Goal: Task Accomplishment & Management: Manage account settings

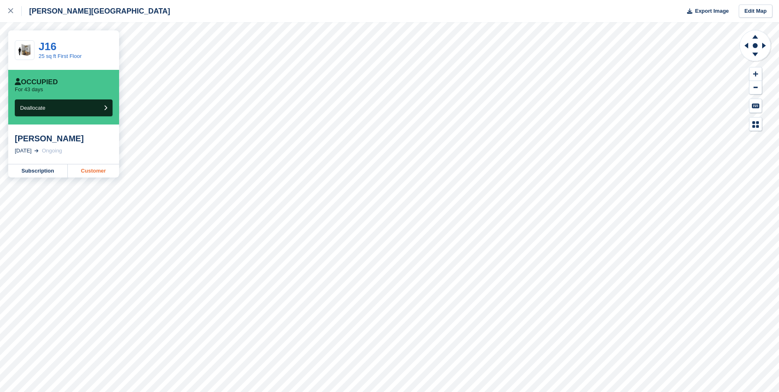
click at [105, 173] on link "Customer" at bounding box center [93, 170] width 51 height 13
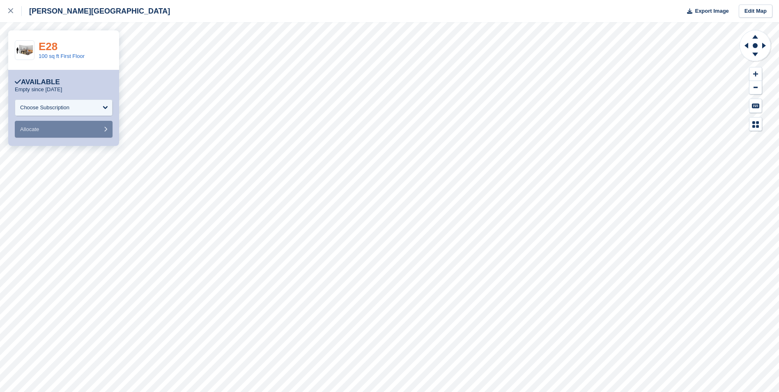
click at [54, 46] on link "E28" at bounding box center [48, 46] width 19 height 12
click at [18, 10] on div at bounding box center [15, 11] width 14 height 10
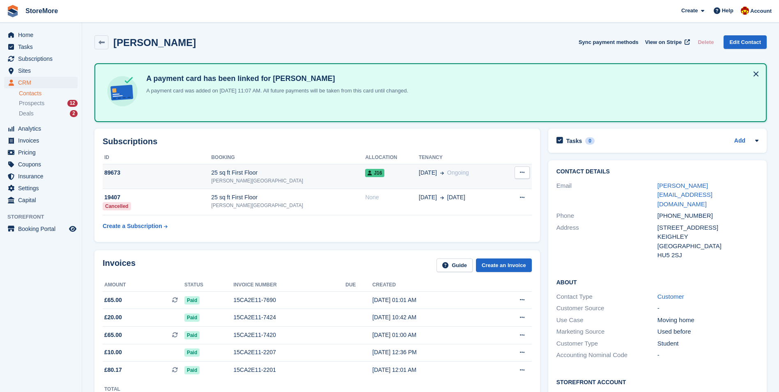
click at [299, 179] on div "[PERSON_NAME][GEOGRAPHIC_DATA]" at bounding box center [288, 180] width 154 height 7
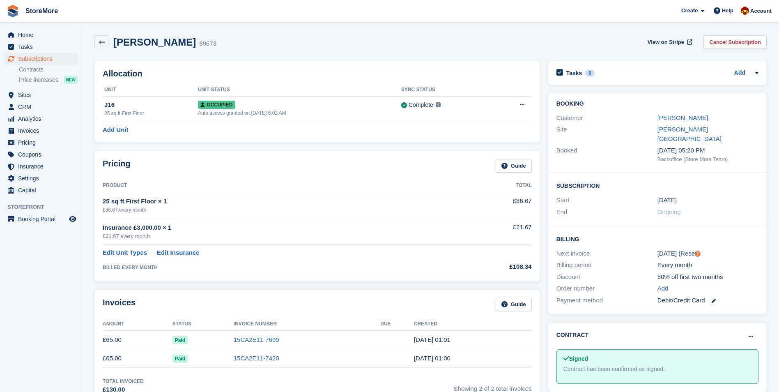
click at [439, 46] on div "Miss Isabel M Ellershaw 89673 View on Stripe Cancel Subscription" at bounding box center [430, 42] width 672 height 14
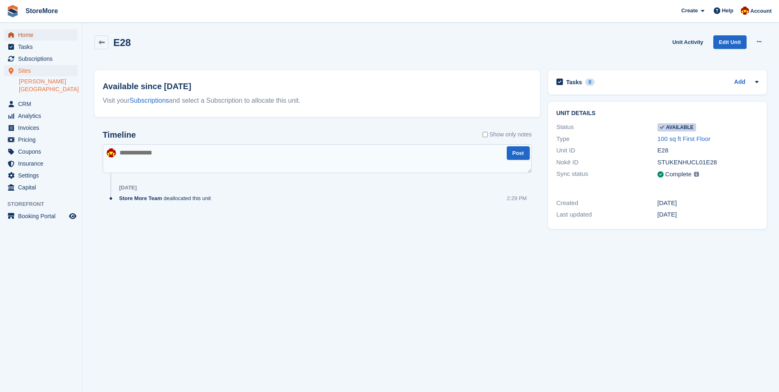
click at [32, 34] on span "Home" at bounding box center [42, 34] width 49 height 11
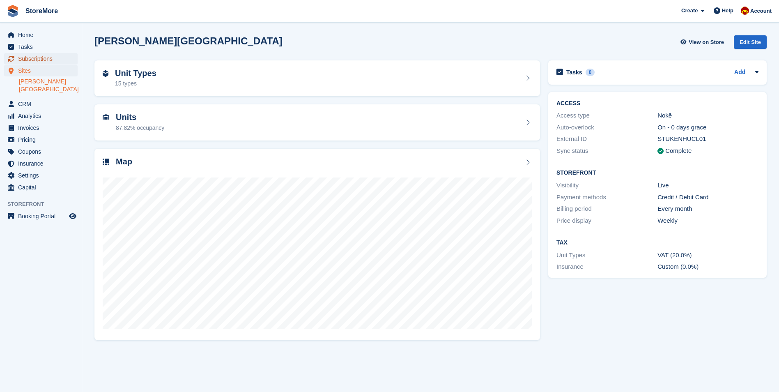
click at [46, 60] on span "Subscriptions" at bounding box center [42, 58] width 49 height 11
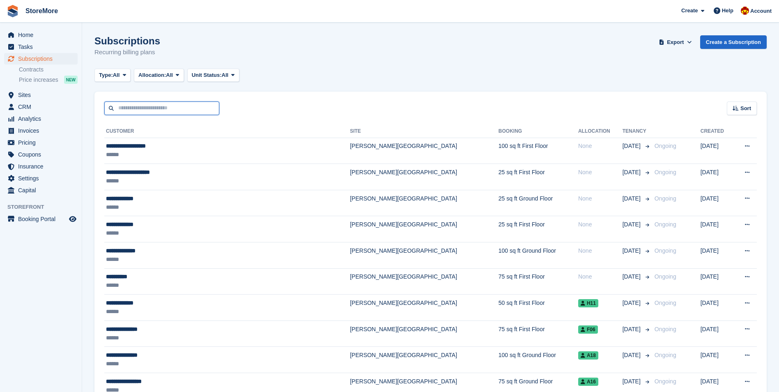
click at [149, 108] on input "text" at bounding box center [161, 108] width 115 height 14
type input "***"
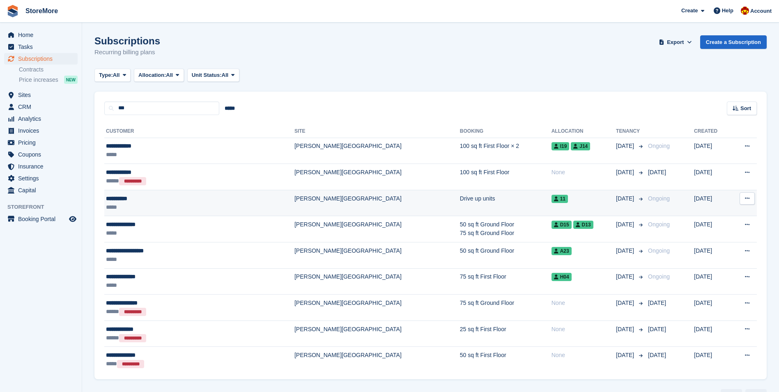
click at [177, 204] on div "*****" at bounding box center [166, 207] width 121 height 9
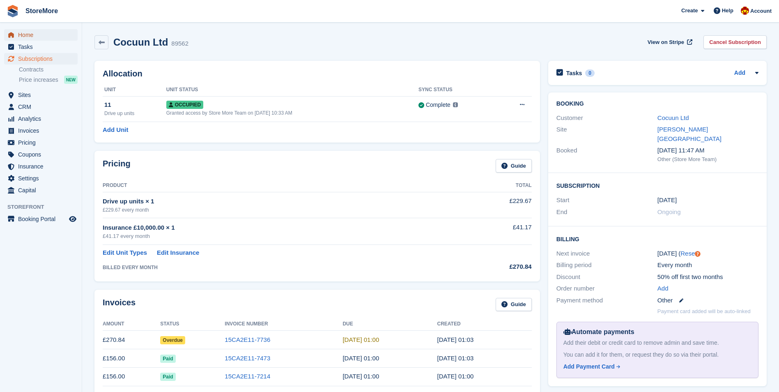
drag, startPoint x: 67, startPoint y: 30, endPoint x: 129, endPoint y: 6, distance: 66.4
click at [67, 30] on link "Home" at bounding box center [40, 34] width 73 height 11
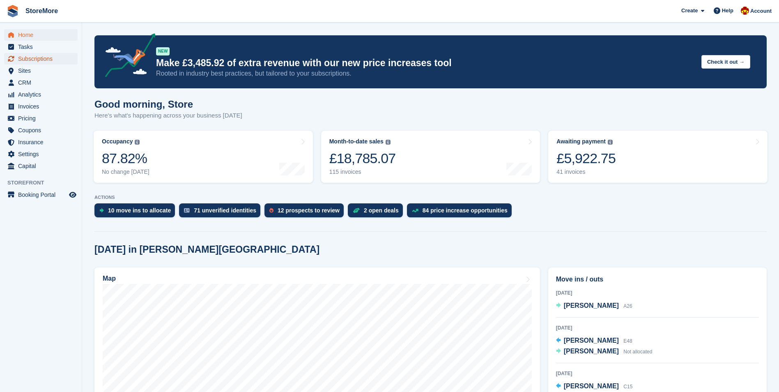
click at [50, 58] on span "Subscriptions" at bounding box center [42, 58] width 49 height 11
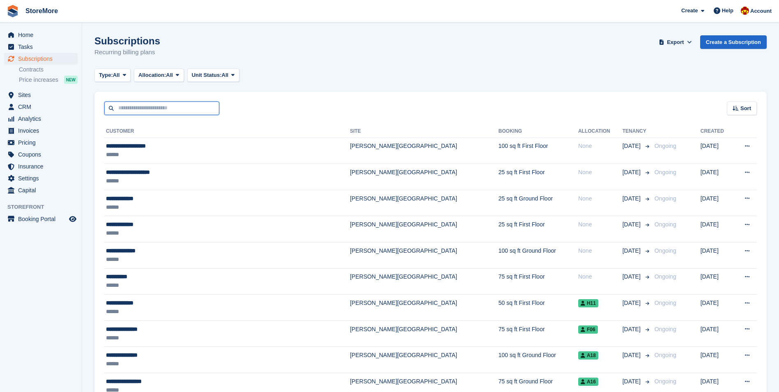
click at [146, 111] on input "text" at bounding box center [161, 108] width 115 height 14
type input "*******"
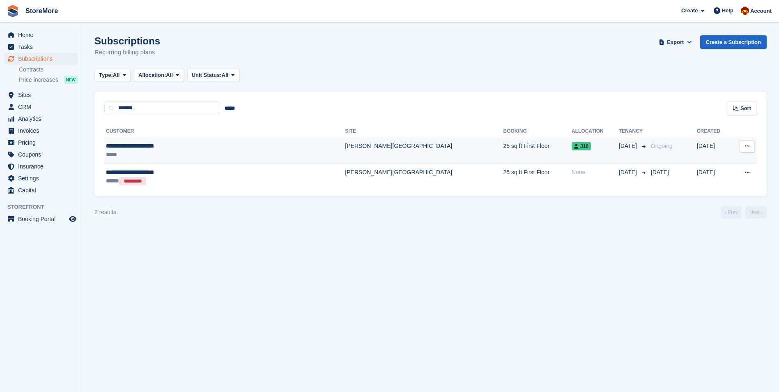
click at [159, 146] on div "**********" at bounding box center [186, 146] width 161 height 9
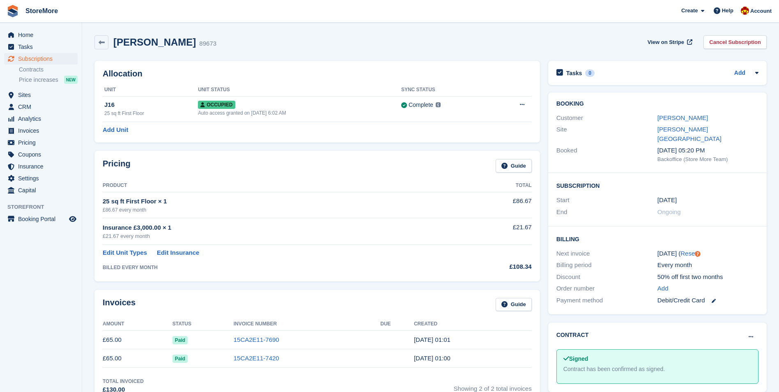
drag, startPoint x: 463, startPoint y: 42, endPoint x: 611, endPoint y: 64, distance: 149.7
click at [464, 42] on div "[PERSON_NAME] 89673 View on Stripe Cancel Subscription" at bounding box center [430, 42] width 672 height 14
click at [432, 61] on div "Allocation Unit Unit Status Sync Status J16 25 sq ft First Floor Occupied Auto …" at bounding box center [316, 102] width 445 height 82
click at [520, 103] on icon at bounding box center [522, 104] width 5 height 5
click at [477, 148] on p "Deallocate" at bounding box center [489, 149] width 71 height 11
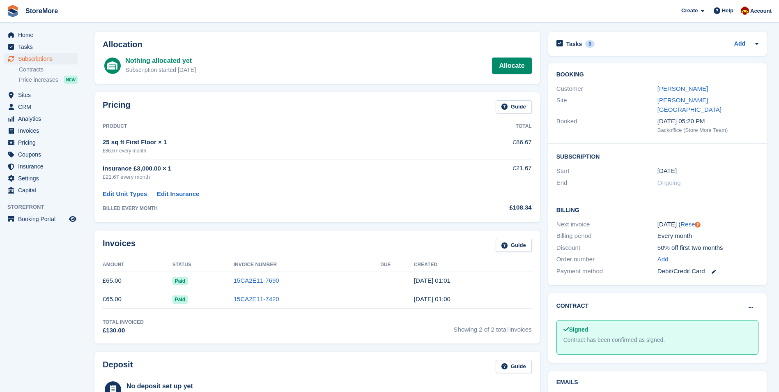
scroll to position [123, 0]
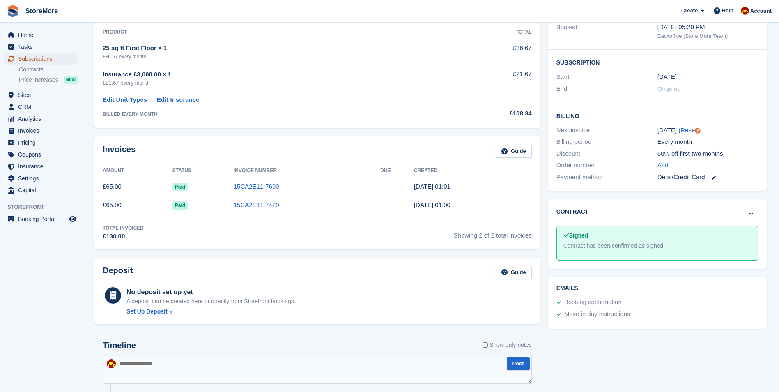
click at [47, 57] on span "Subscriptions" at bounding box center [42, 58] width 49 height 11
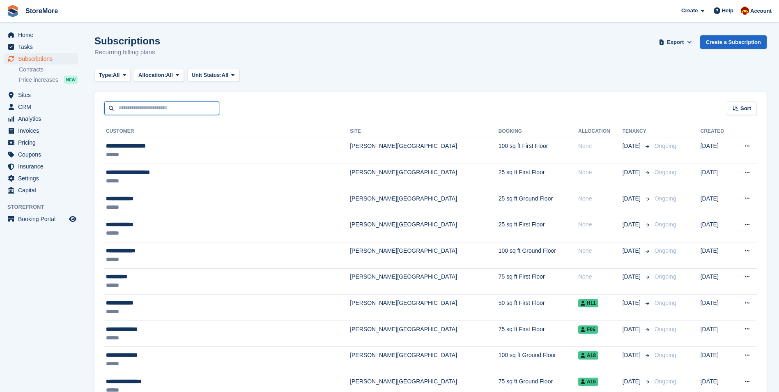
click at [141, 107] on input "text" at bounding box center [161, 108] width 115 height 14
type input "*****"
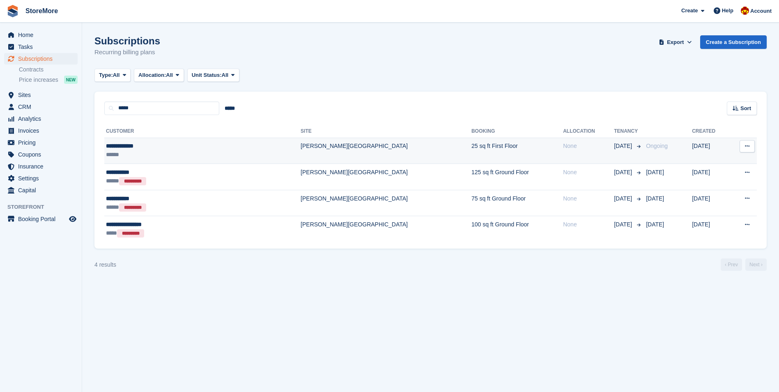
click at [203, 140] on td "**********" at bounding box center [202, 150] width 196 height 26
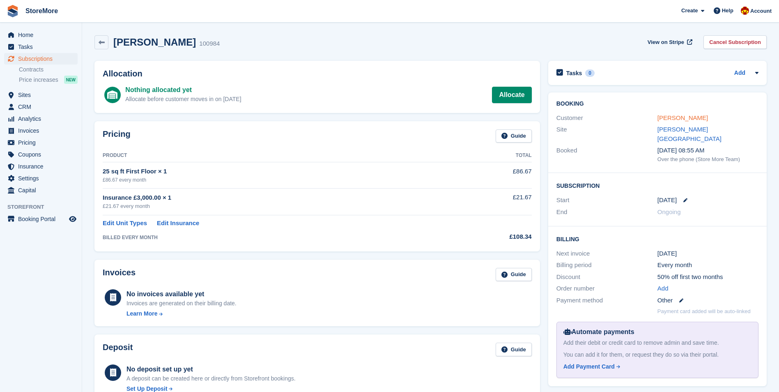
click at [674, 120] on link "[PERSON_NAME]" at bounding box center [682, 117] width 50 height 7
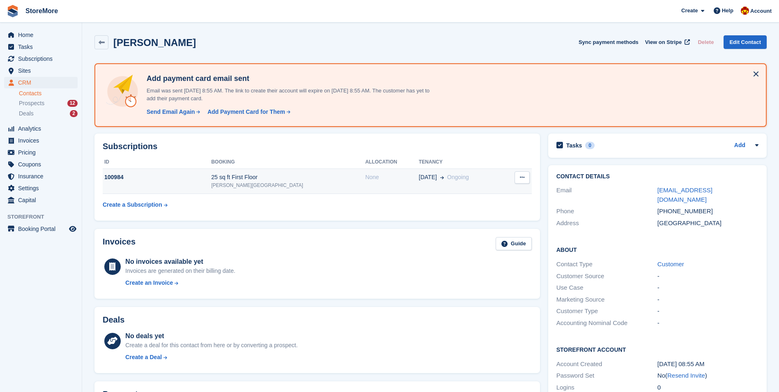
click at [315, 181] on div "[PERSON_NAME][GEOGRAPHIC_DATA]" at bounding box center [288, 184] width 154 height 7
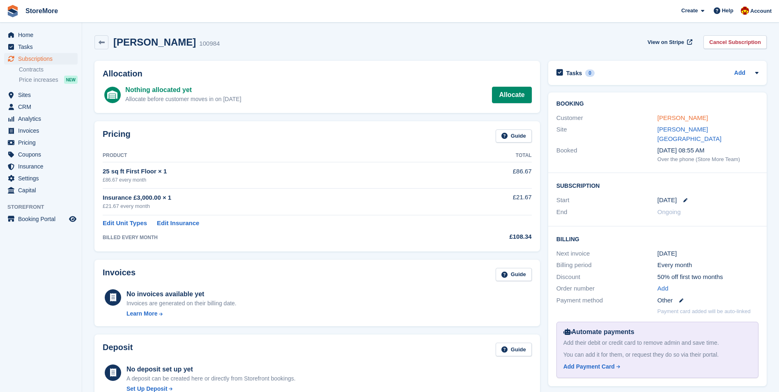
click at [677, 119] on link "[PERSON_NAME]" at bounding box center [682, 117] width 50 height 7
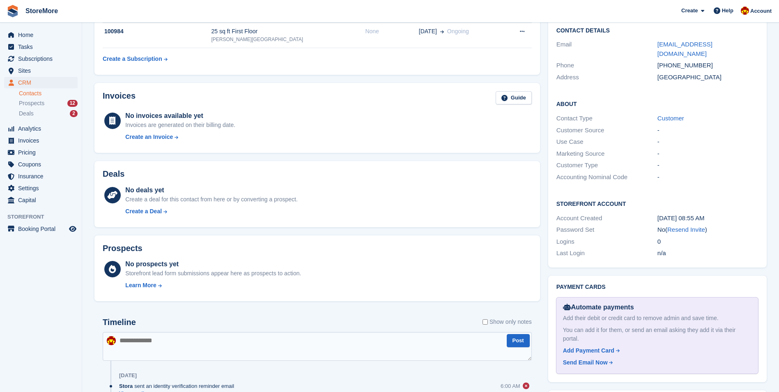
scroll to position [164, 0]
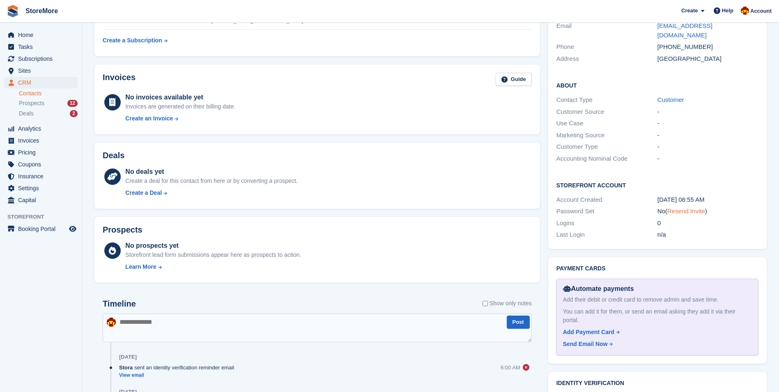
click at [691, 207] on link "Resend Invite" at bounding box center [686, 210] width 38 height 7
